Goal: Information Seeking & Learning: Learn about a topic

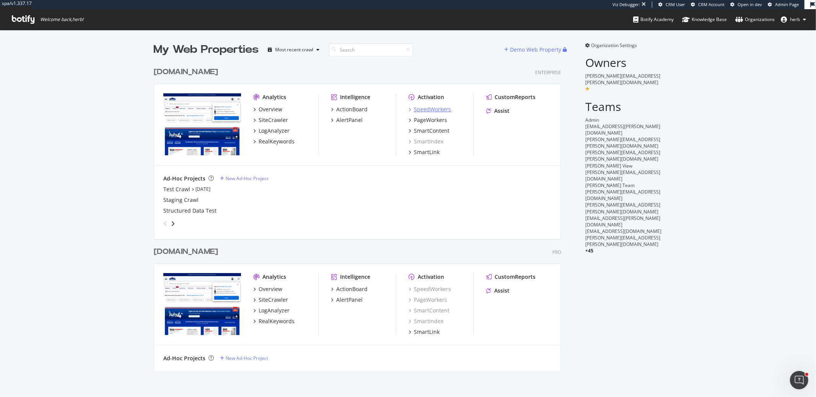
click at [424, 109] on div "SpeedWorkers" at bounding box center [432, 110] width 37 height 8
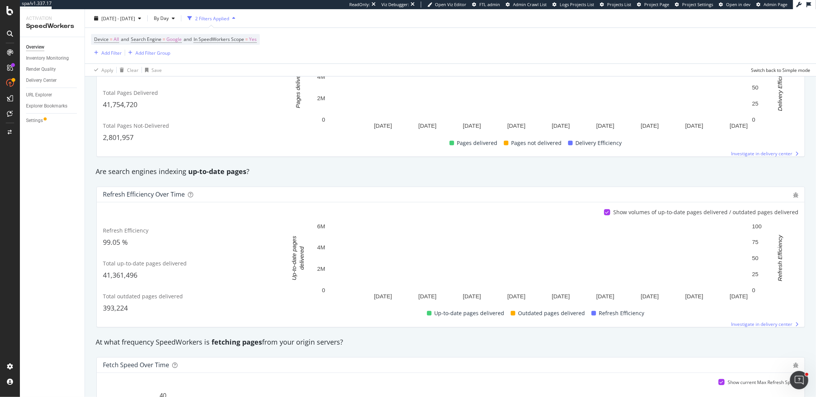
scroll to position [531, 0]
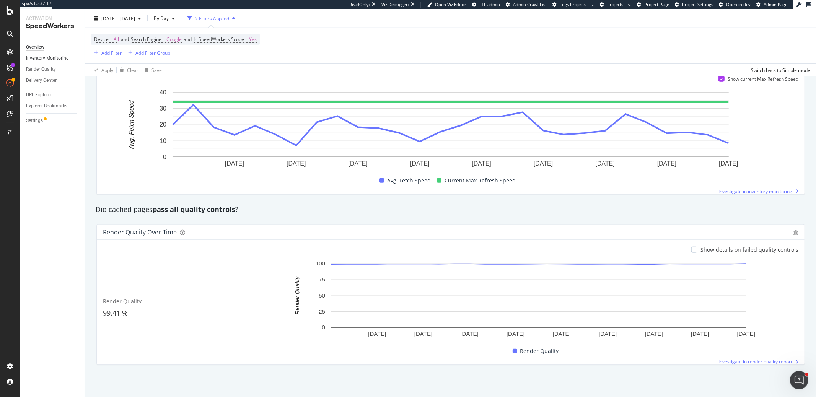
click at [70, 56] on link "Inventory Monitoring" at bounding box center [52, 58] width 53 height 8
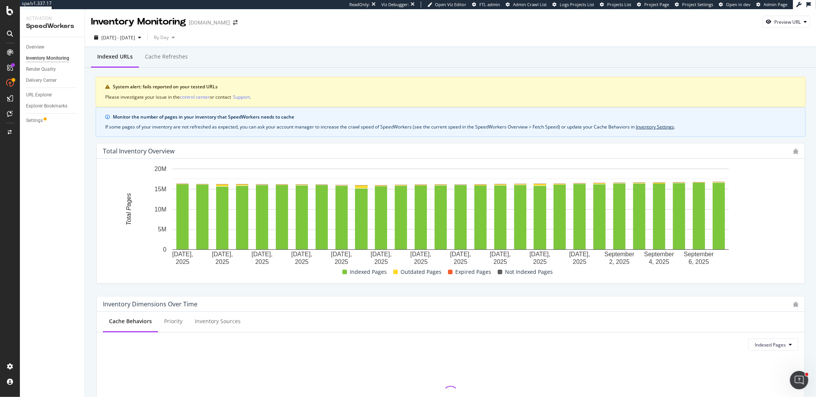
click at [40, 70] on div "Render Quality" at bounding box center [41, 69] width 30 height 8
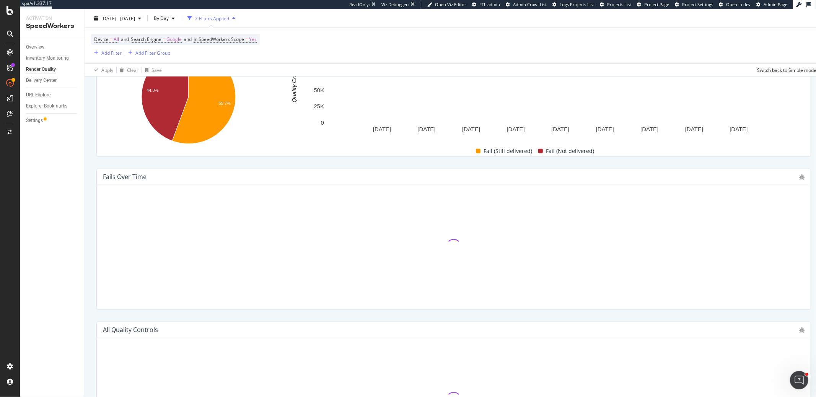
scroll to position [313, 0]
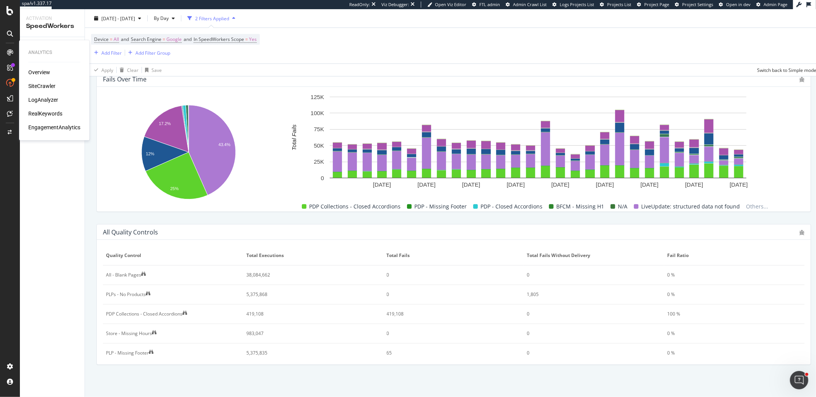
click at [43, 98] on div "LogAnalyzer" at bounding box center [43, 100] width 30 height 8
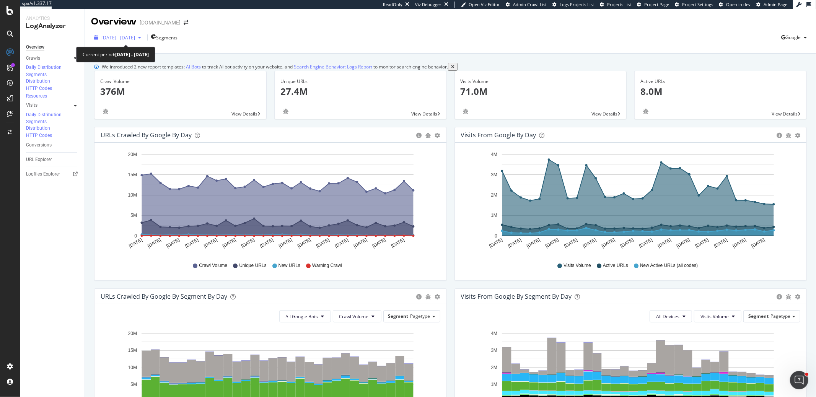
click at [127, 36] on span "2025 Aug. 9th - Sep. 7th" at bounding box center [118, 37] width 34 height 7
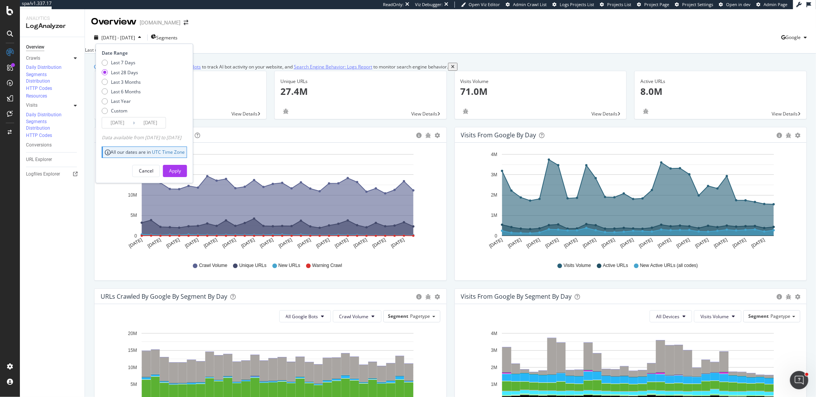
click at [42, 220] on div "Overview Crawls Daily Distribution Segments Distribution HTTP Codes Resources V…" at bounding box center [52, 337] width 65 height 601
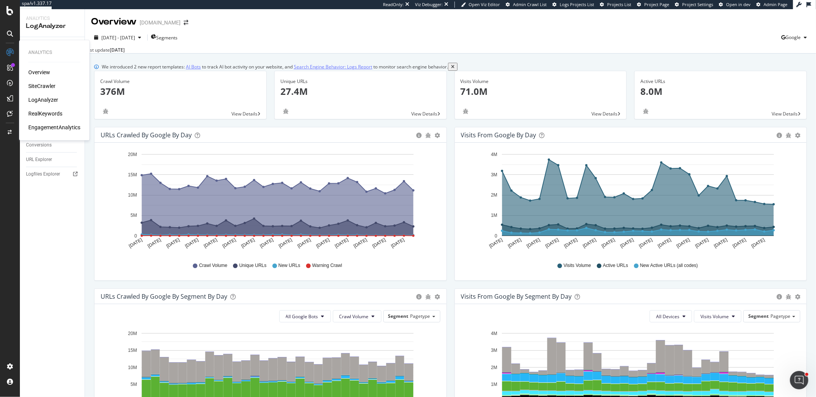
click at [43, 112] on div "RealKeywords" at bounding box center [45, 114] width 34 height 8
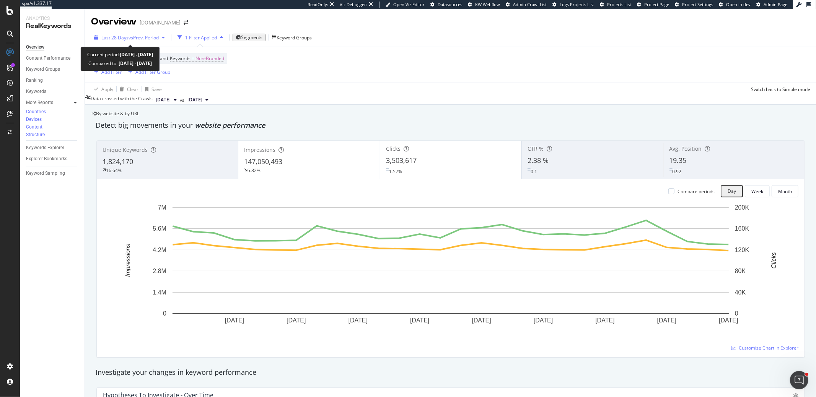
click at [146, 34] on span "vs Prev. Period" at bounding box center [143, 37] width 30 height 7
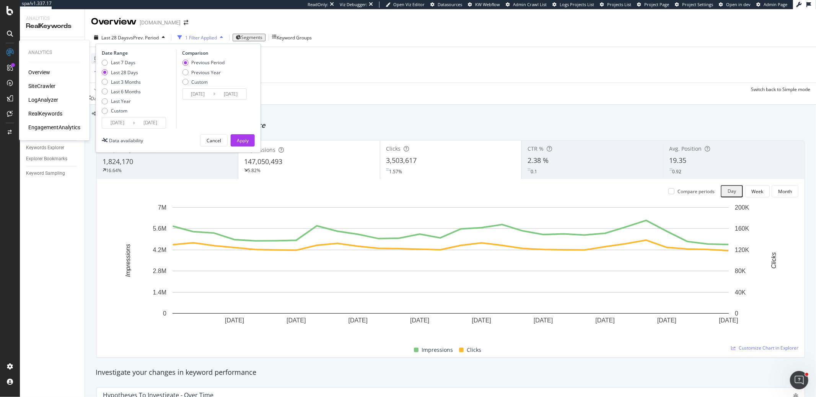
click at [35, 126] on div "EngagementAnalytics" at bounding box center [54, 128] width 52 height 8
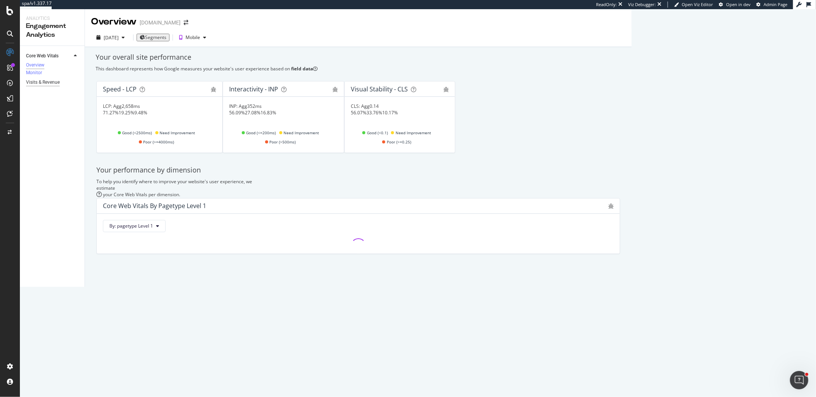
click at [37, 86] on div "Visits & Revenue" at bounding box center [43, 82] width 34 height 8
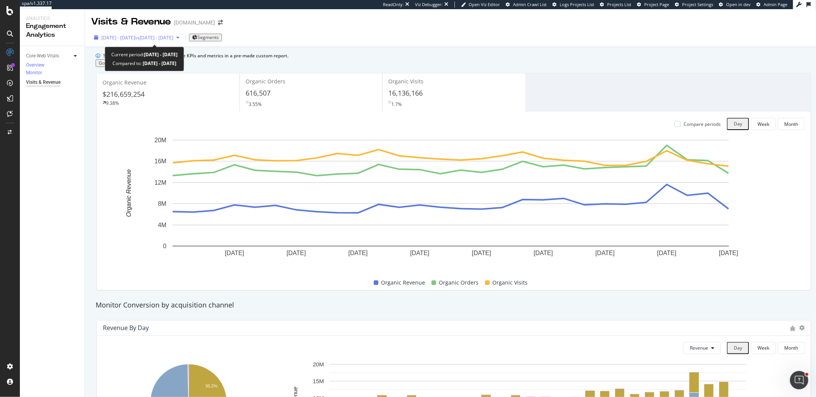
click at [117, 41] on div "2025 Aug. 8th - Sep. 4th vs 2025 Jul. 11th - Aug. 7th" at bounding box center [136, 37] width 91 height 11
click at [112, 162] on rect "A chart." at bounding box center [450, 202] width 695 height 133
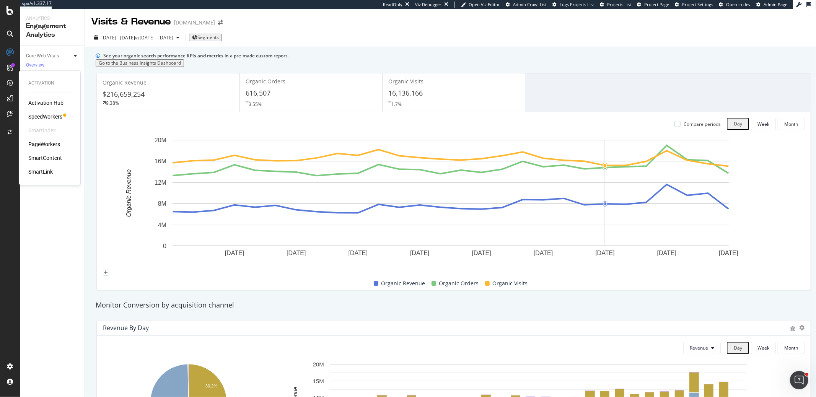
click at [37, 145] on div "PageWorkers" at bounding box center [44, 144] width 32 height 8
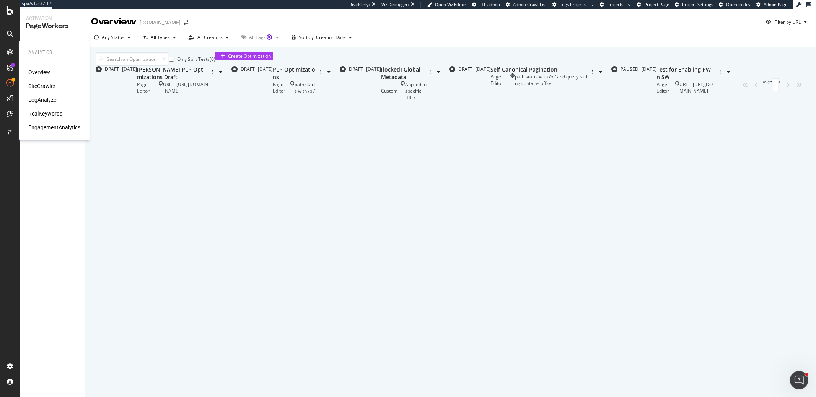
click at [42, 113] on div "RealKeywords" at bounding box center [45, 114] width 34 height 8
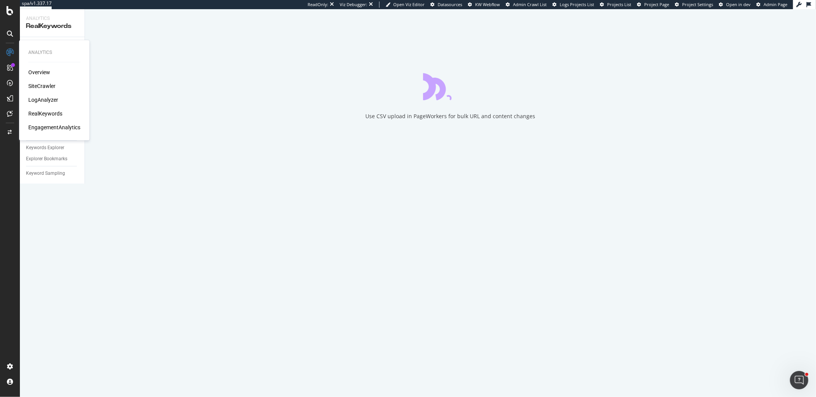
click at [40, 127] on div "EngagementAnalytics" at bounding box center [54, 128] width 52 height 8
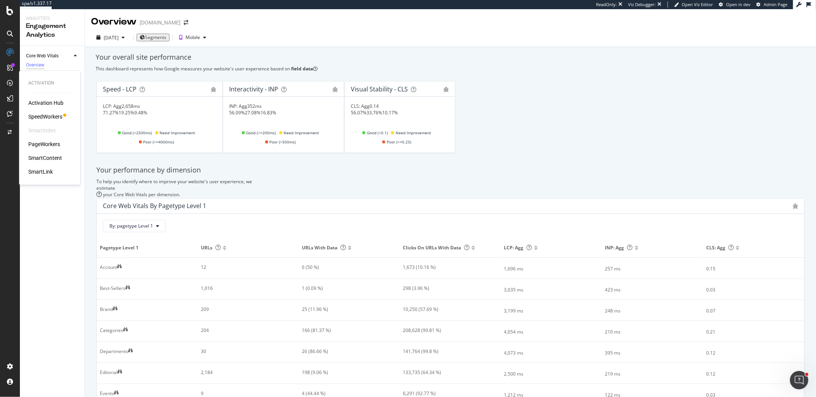
click at [44, 117] on div "SpeedWorkers" at bounding box center [45, 117] width 34 height 8
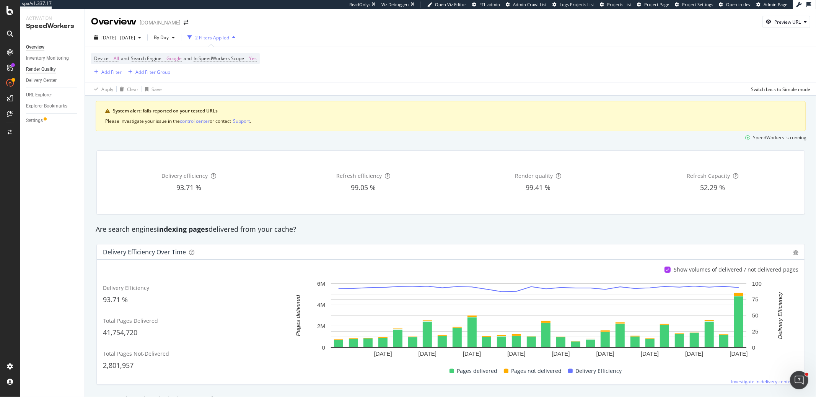
click at [32, 67] on div "Render Quality" at bounding box center [41, 69] width 30 height 8
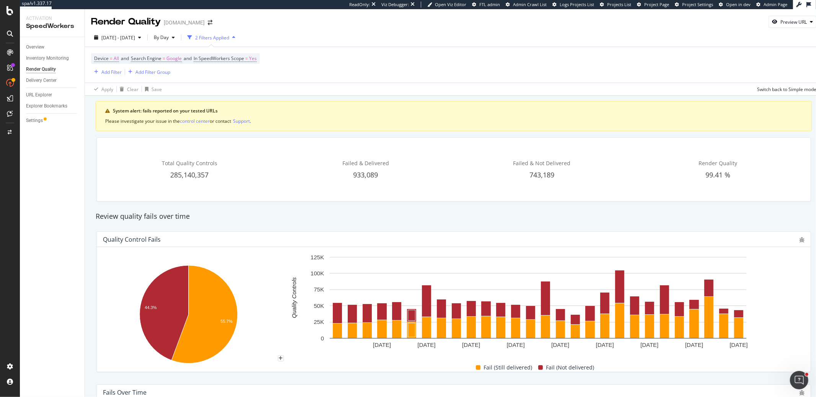
scroll to position [313, 0]
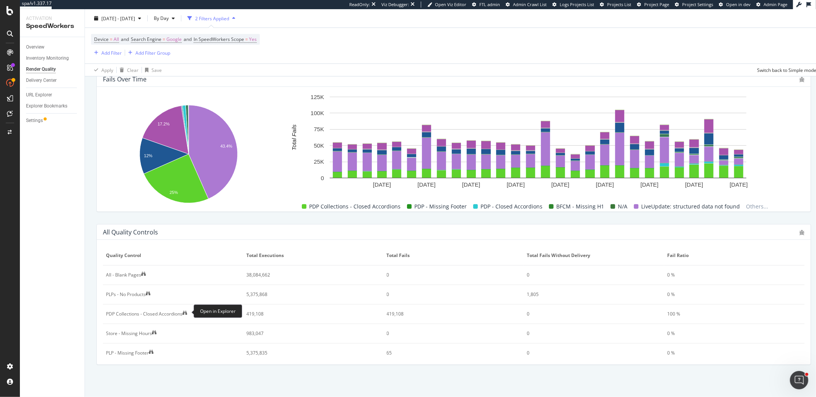
click at [186, 314] on icon at bounding box center [184, 312] width 5 height 5
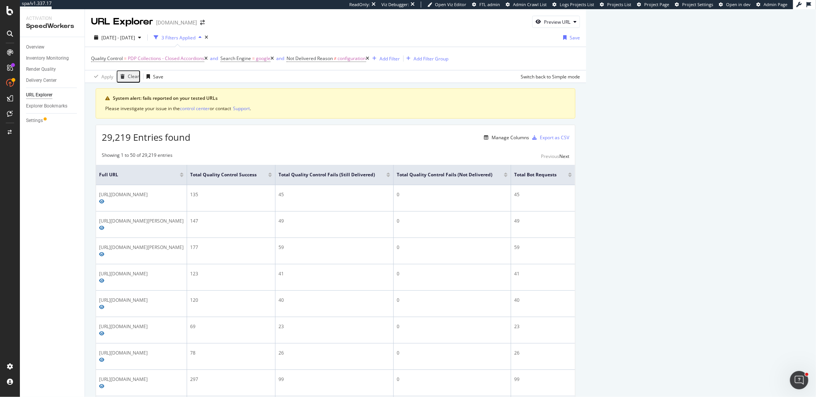
scroll to position [10, 0]
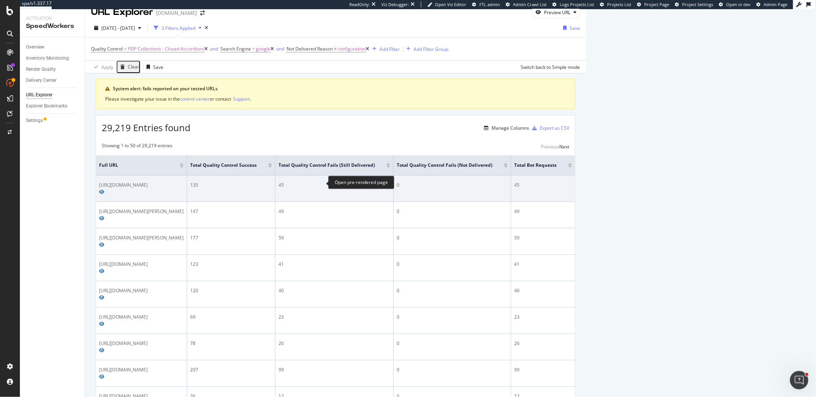
click at [104, 190] on span at bounding box center [101, 192] width 5 height 5
click at [104, 190] on icon "Preview https://www.lowes.com/collections/Kobalt-41-in-Matte-Blue-Rolling-Tool-…" at bounding box center [101, 192] width 5 height 5
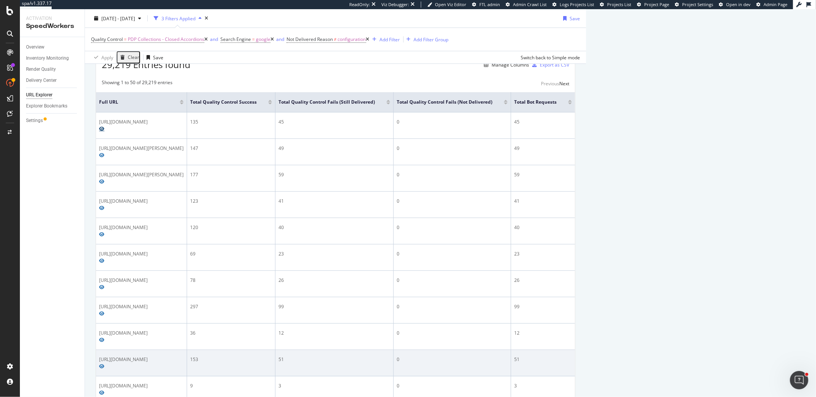
scroll to position [177, 0]
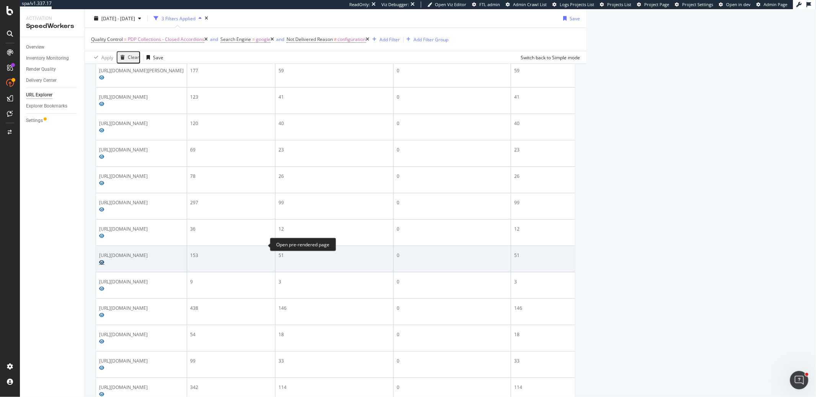
click at [104, 260] on icon "Preview https://www.lowes.com/collections/GE-30-in-5-Burner-Gas-Cooktop-and-30-…" at bounding box center [101, 262] width 5 height 5
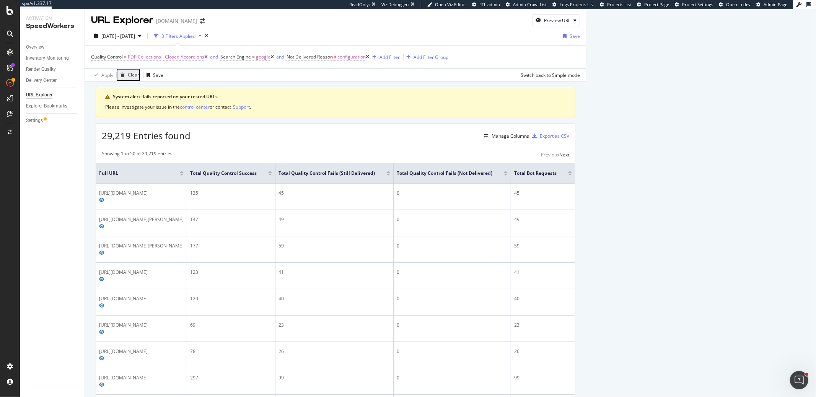
scroll to position [0, 0]
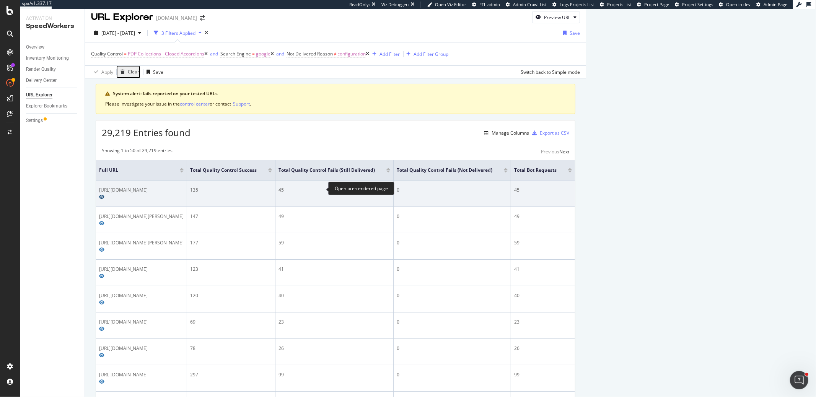
click at [187, 192] on td "[URL][DOMAIN_NAME]" at bounding box center [141, 193] width 91 height 26
click at [104, 195] on icon "Preview https://www.lowes.com/collections/Kobalt-41-in-Matte-Blue-Rolling-Tool-…" at bounding box center [101, 197] width 5 height 5
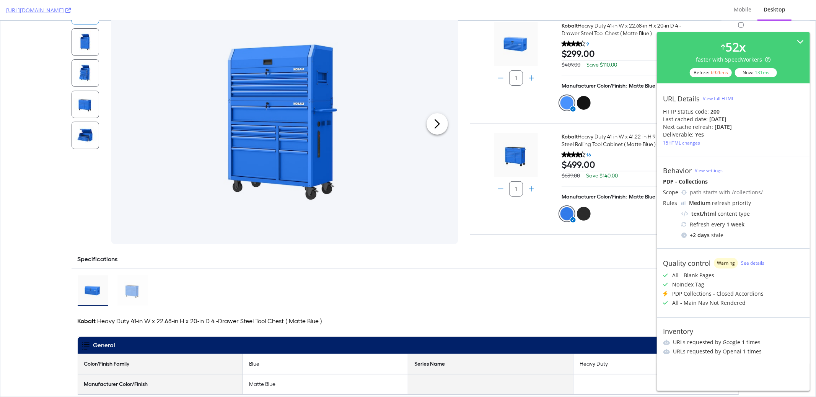
scroll to position [156, 0]
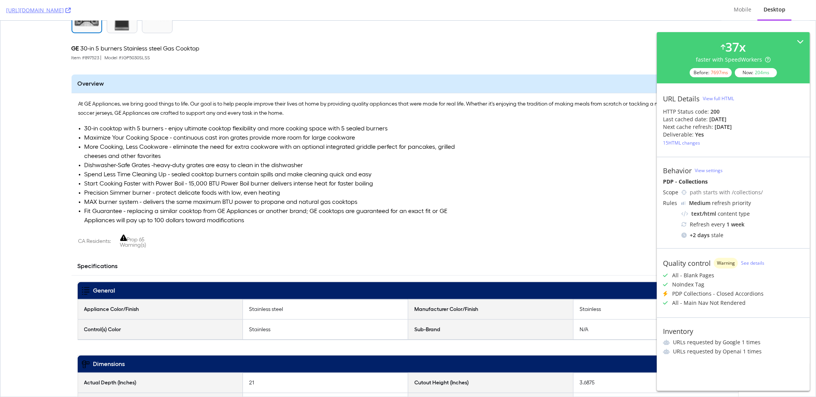
scroll to position [728, 0]
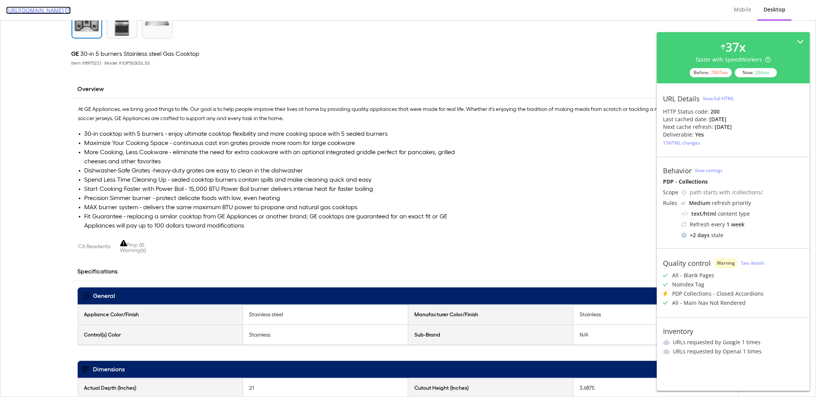
click at [71, 10] on link "https://www.lowes.com/collections/GE-30-in-5-Burner-Gas-Cooktop-and-30-in-Smart…" at bounding box center [38, 11] width 65 height 8
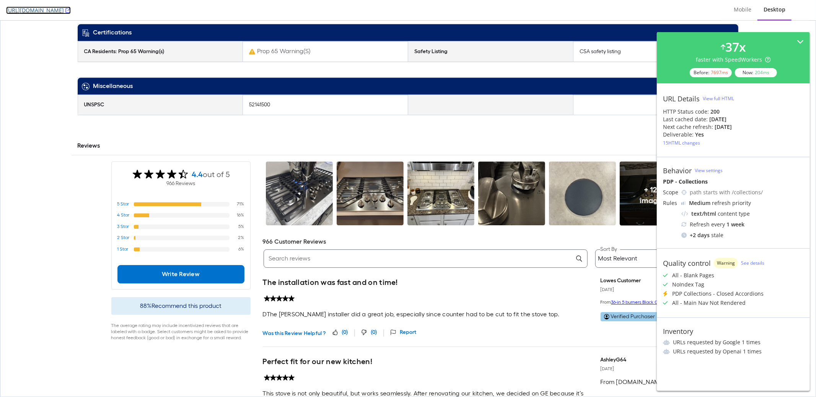
scroll to position [1792, 0]
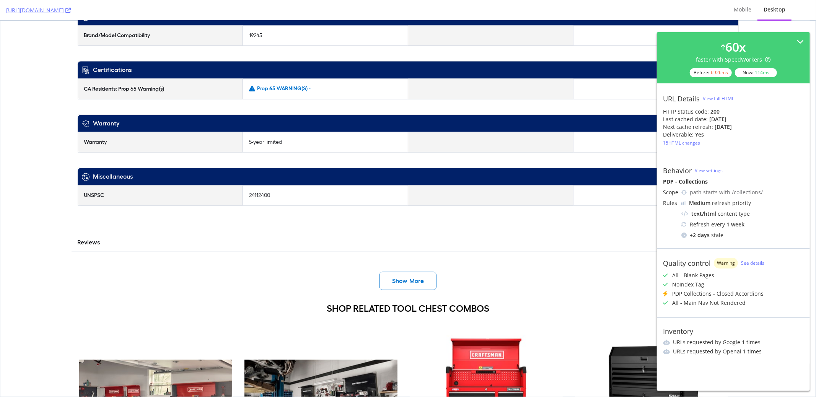
scroll to position [909, 0]
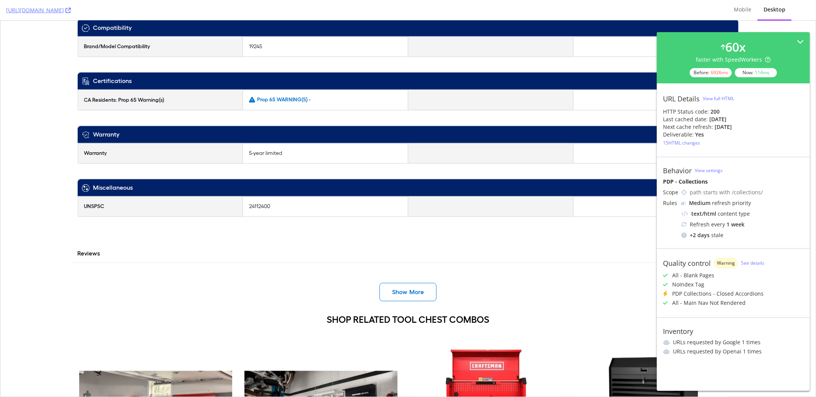
click at [399, 292] on div "Show More" at bounding box center [408, 292] width 673 height 34
click at [400, 287] on span "Show More" at bounding box center [408, 291] width 32 height 9
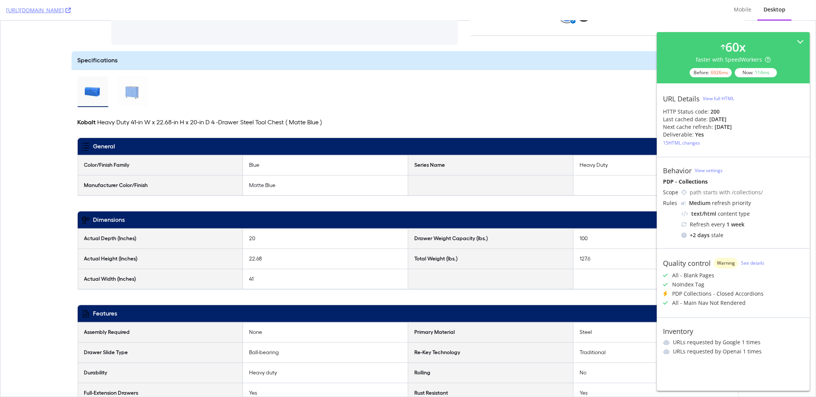
scroll to position [299, 0]
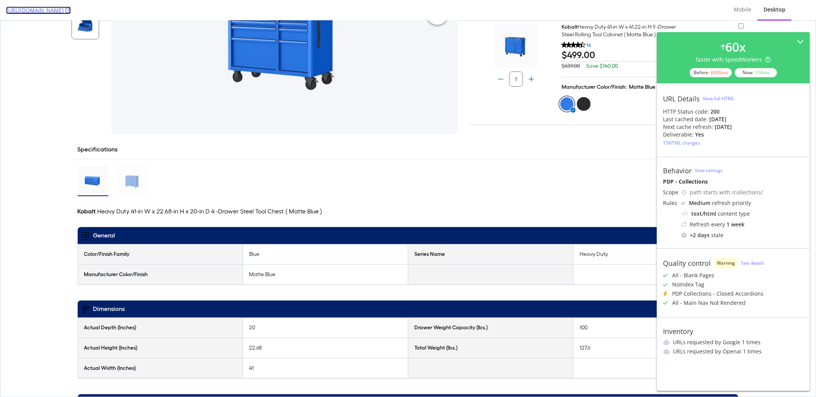
click at [71, 11] on link "[URL][DOMAIN_NAME]" at bounding box center [38, 11] width 65 height 8
